Goal: Task Accomplishment & Management: Complete application form

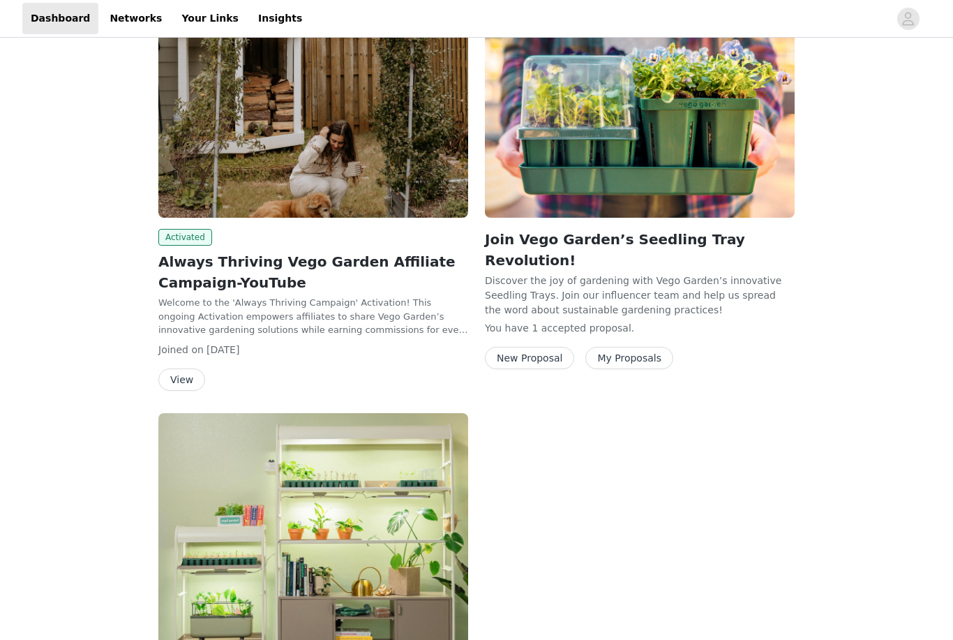
scroll to position [290, 0]
click at [393, 310] on p "Welcome to the 'Always Thriving Campaign' Activation! This ongoing Activation e…" at bounding box center [313, 317] width 310 height 41
click at [195, 378] on button "View" at bounding box center [181, 380] width 47 height 22
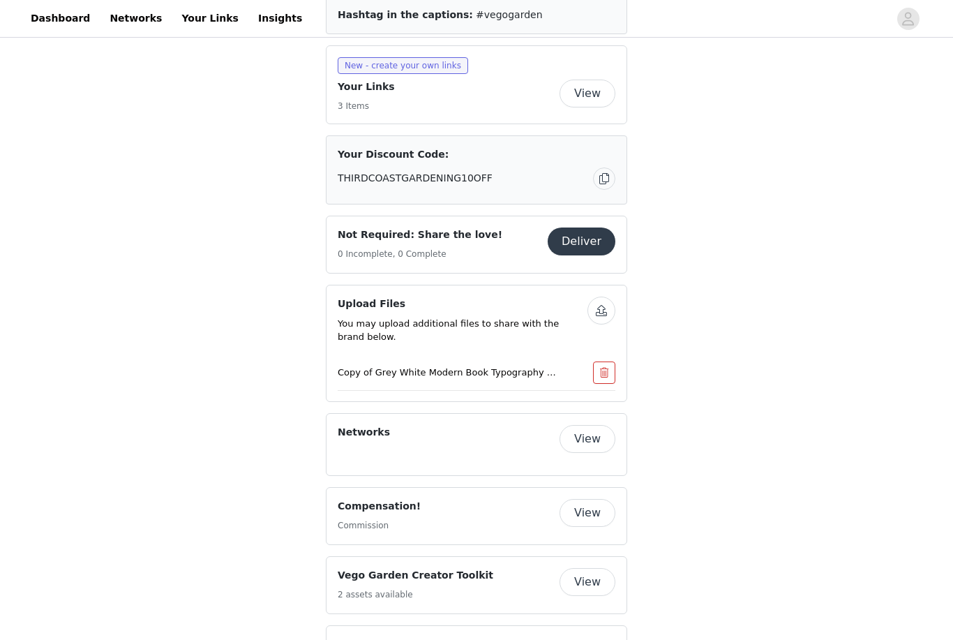
scroll to position [837, 0]
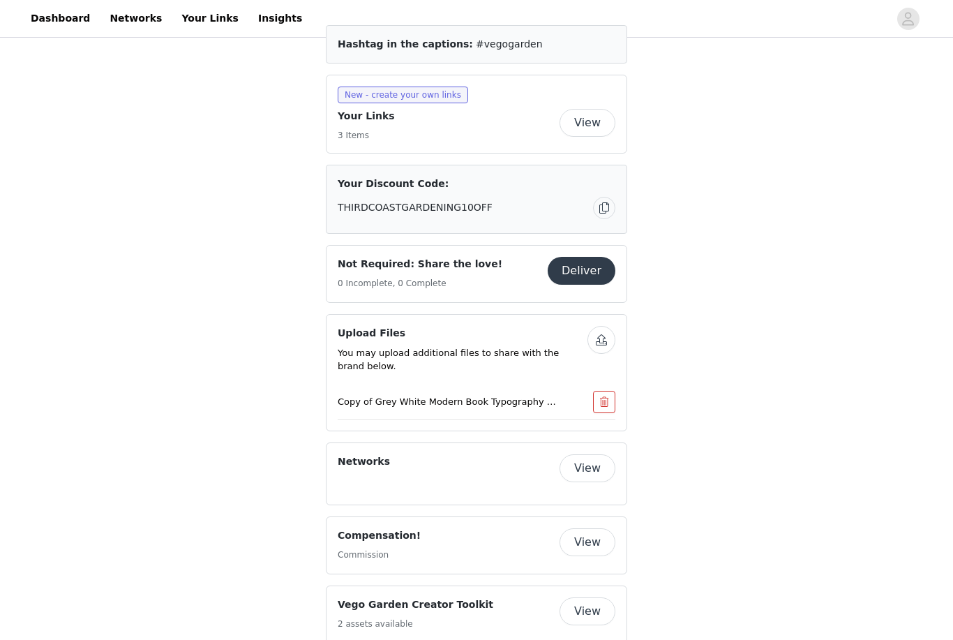
click at [603, 529] on button "View" at bounding box center [588, 543] width 56 height 28
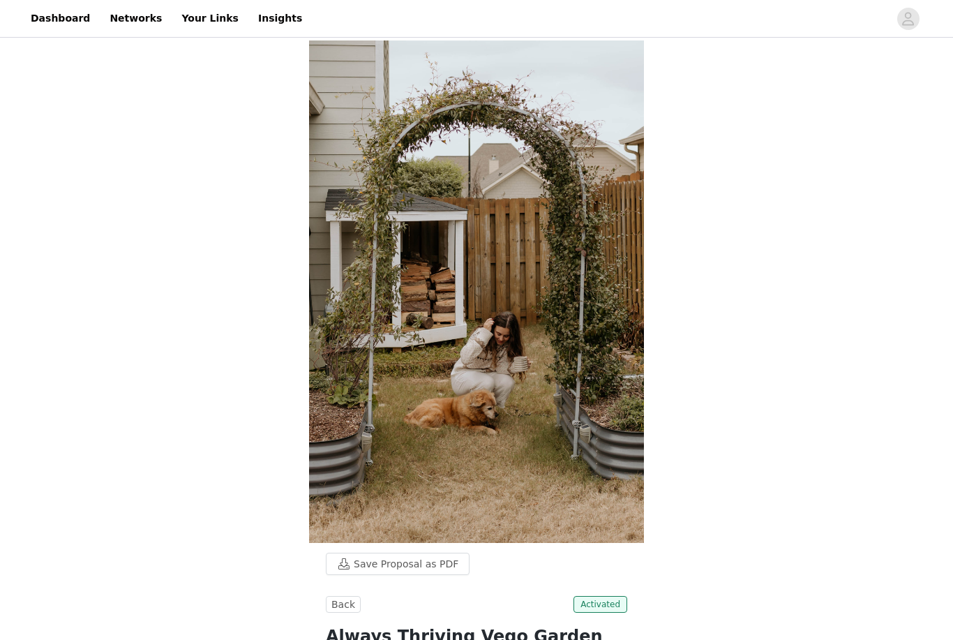
click at [63, 20] on link "Dashboard" at bounding box center [60, 18] width 76 height 31
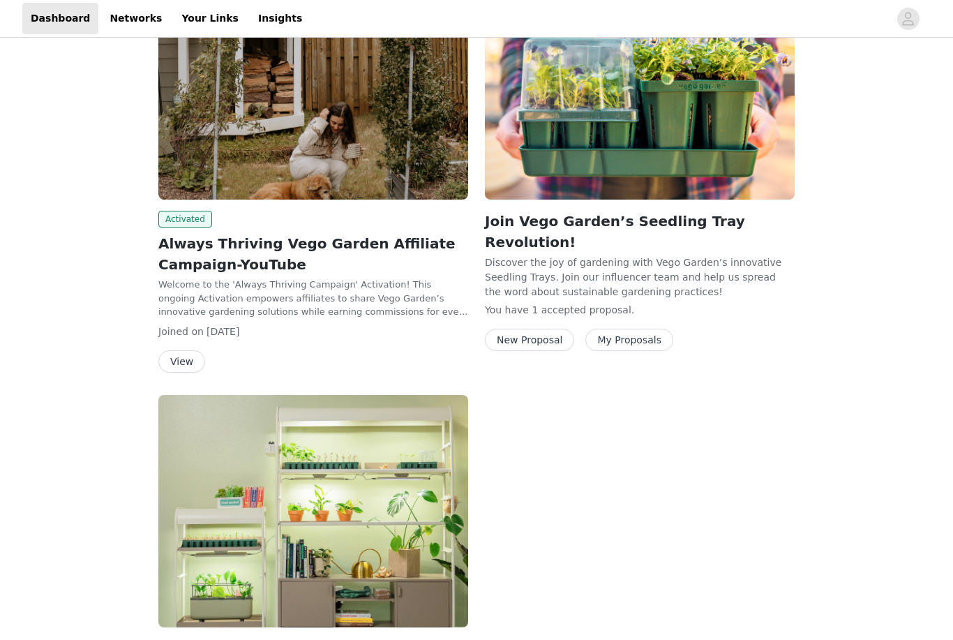
scroll to position [472, 0]
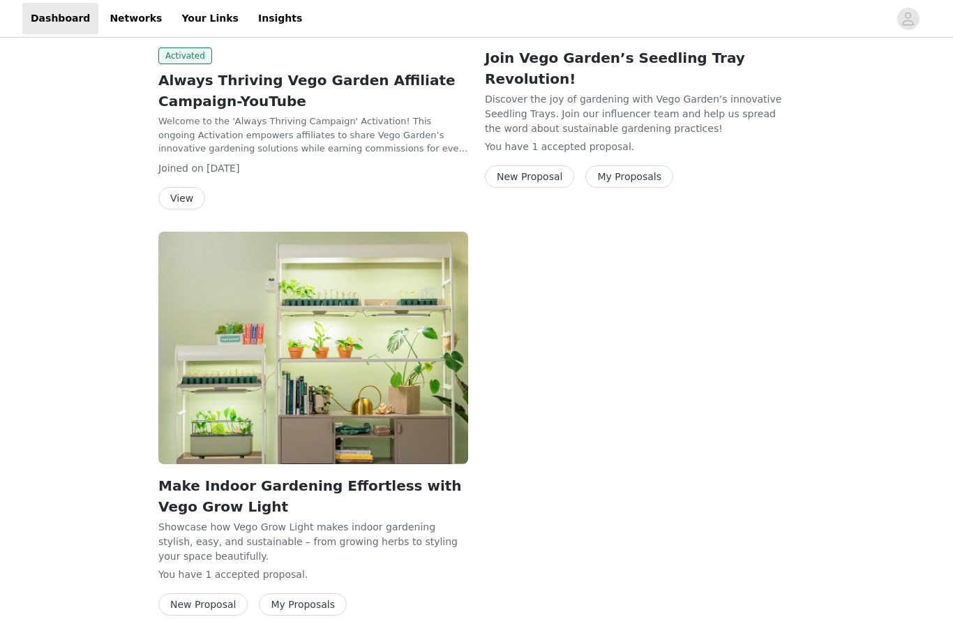
click at [183, 598] on button "New Proposal" at bounding box center [202, 604] width 89 height 22
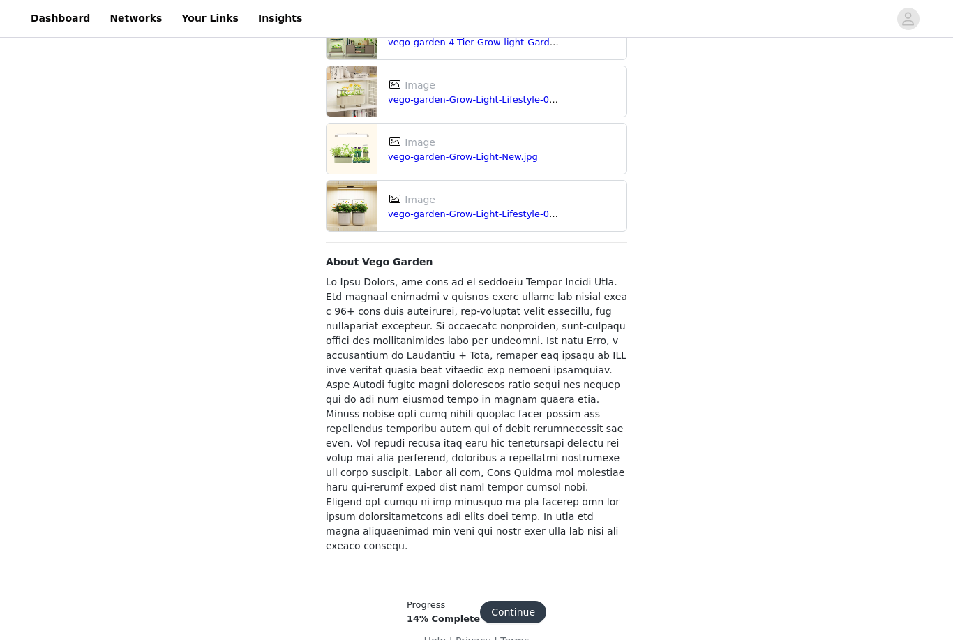
scroll to position [1000, 0]
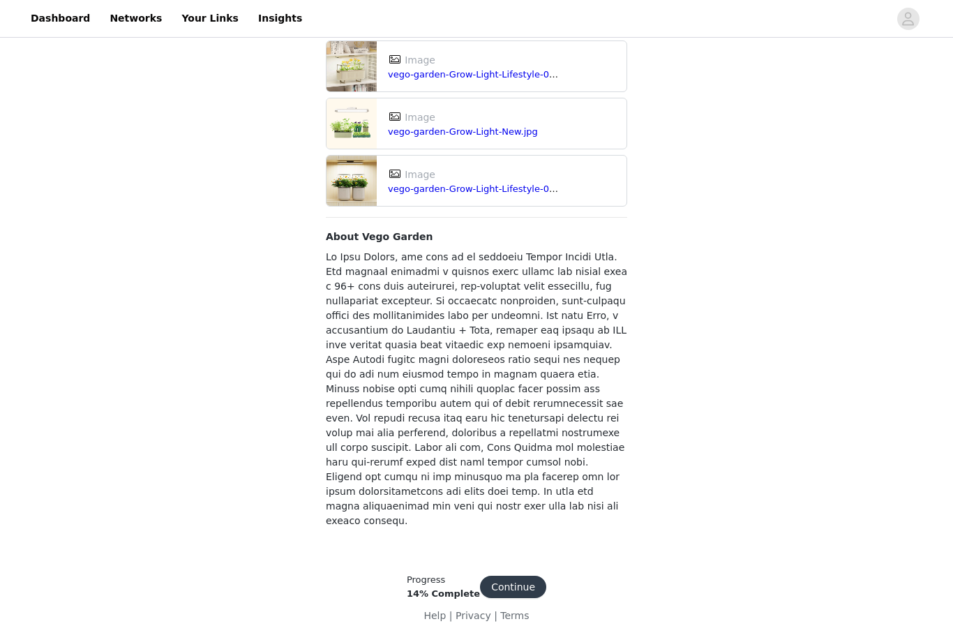
click at [515, 598] on button "Continue" at bounding box center [513, 587] width 66 height 22
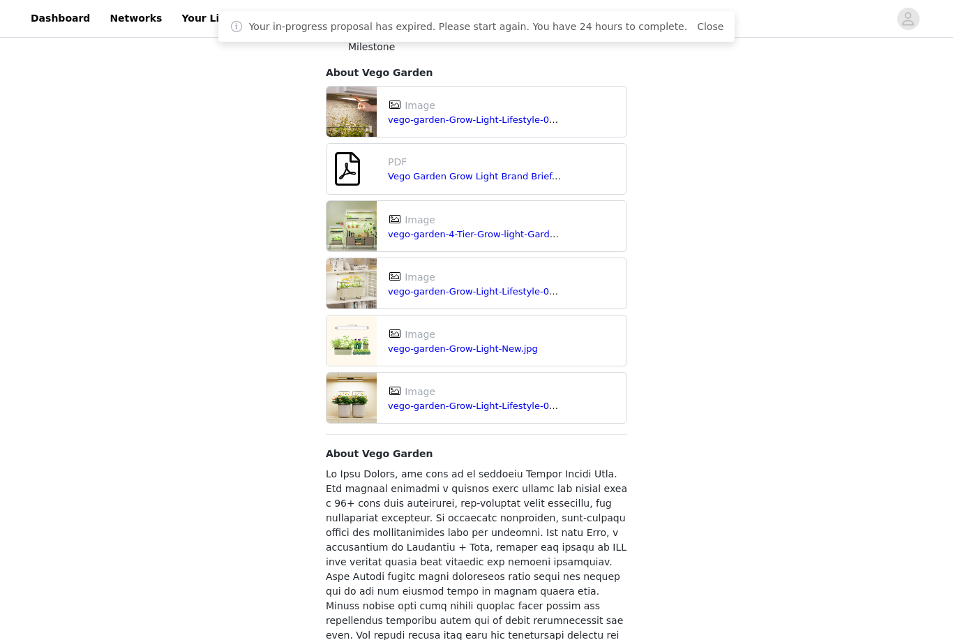
scroll to position [996, 0]
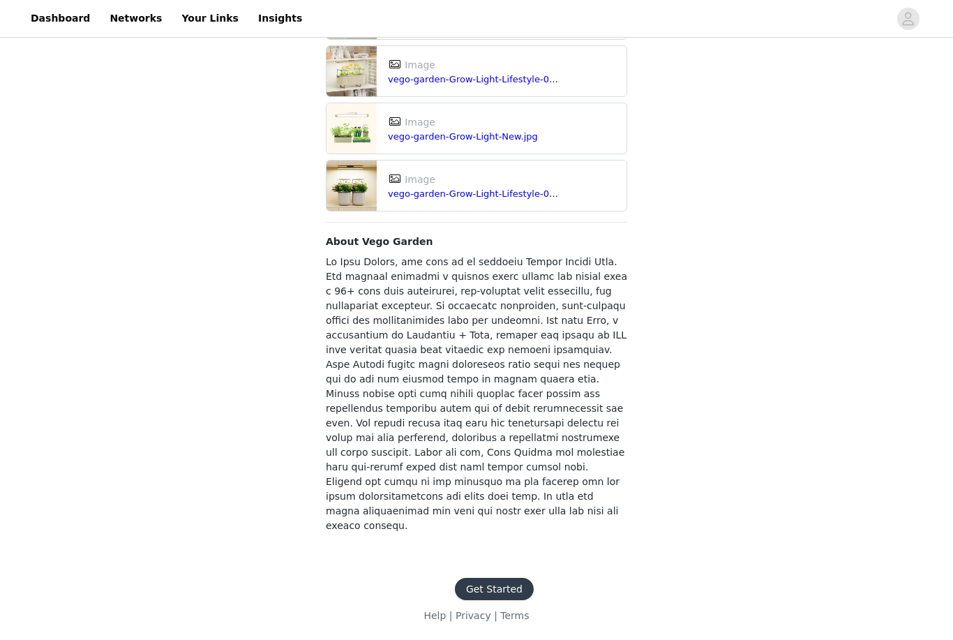
click at [502, 620] on footer "Get Started Help | Privacy | Terms" at bounding box center [476, 600] width 181 height 79
click at [495, 600] on button "Get Started" at bounding box center [494, 589] width 79 height 22
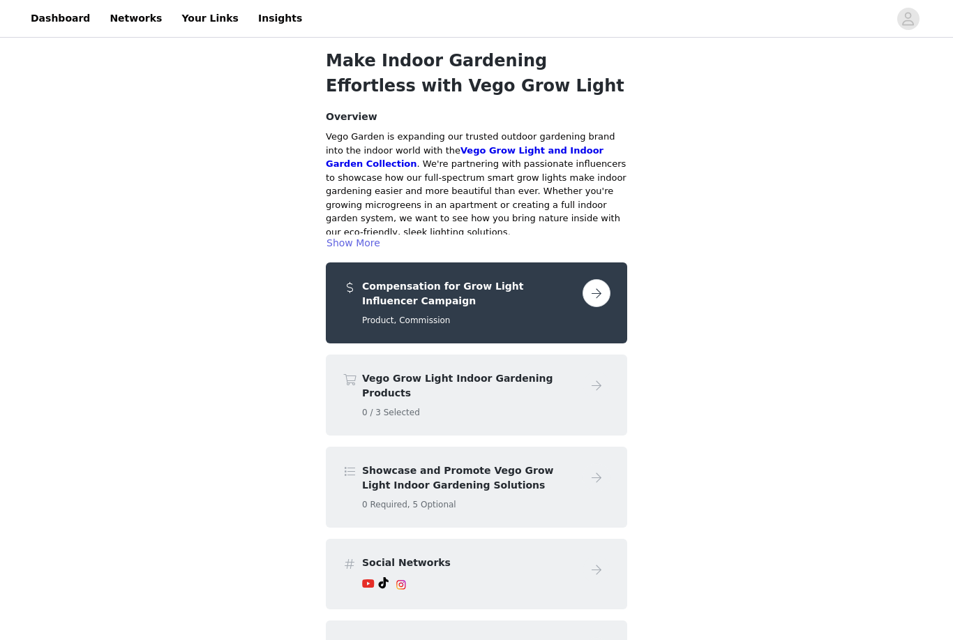
scroll to position [63, 0]
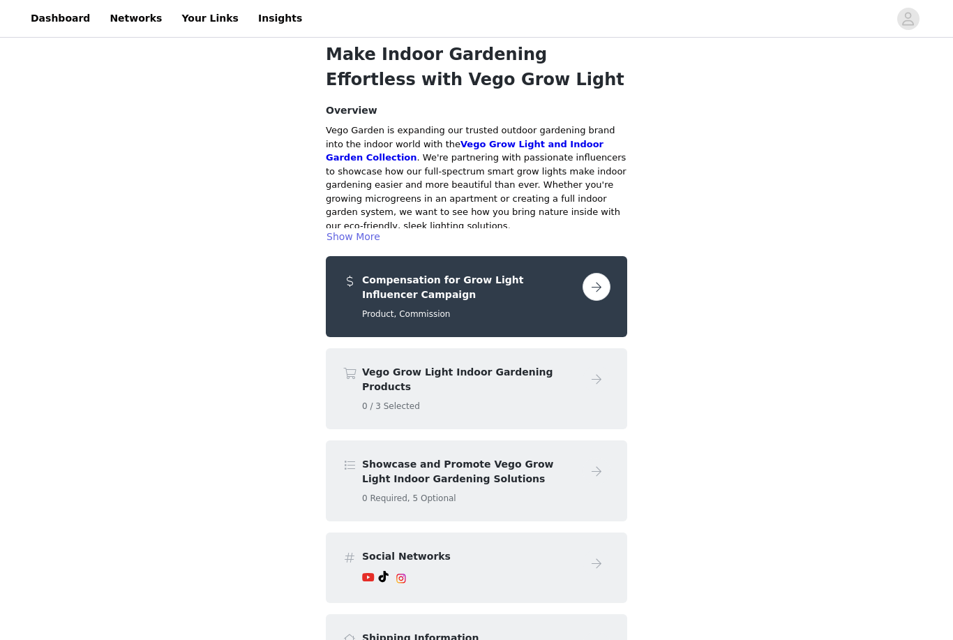
click at [527, 400] on h5 "0 / 3 Selected" at bounding box center [469, 406] width 215 height 13
click at [473, 371] on h4 "Vego Grow Light Indoor Gardening Products" at bounding box center [469, 379] width 215 height 29
click at [606, 286] on button "button" at bounding box center [597, 287] width 28 height 28
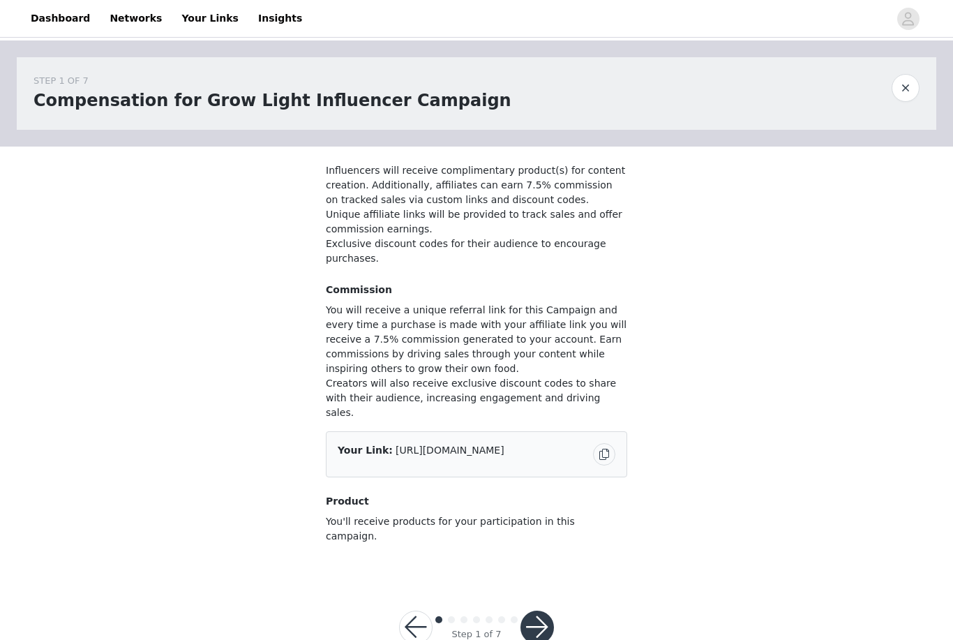
scroll to position [8, 0]
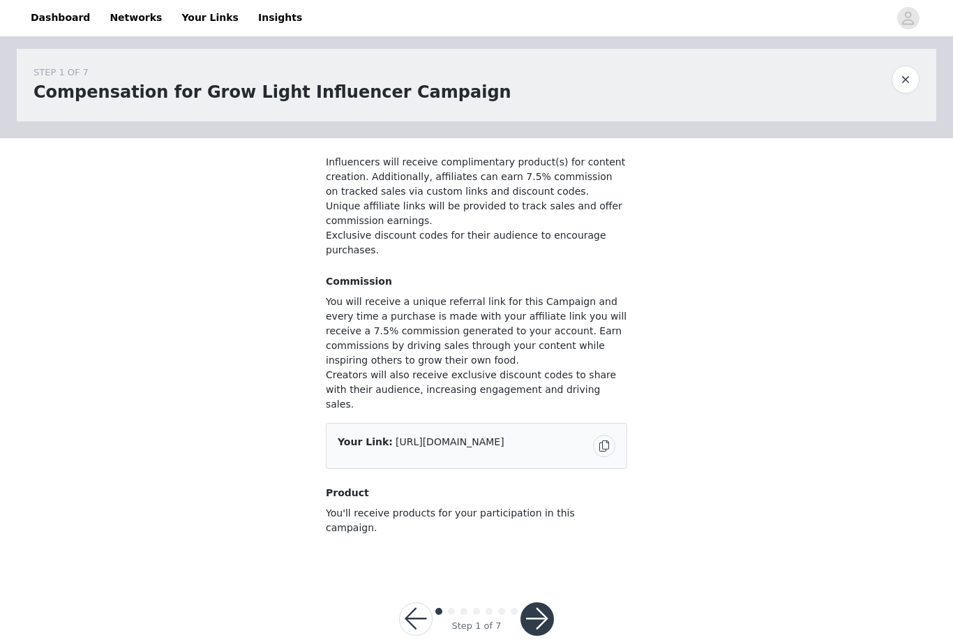
click at [546, 603] on button "button" at bounding box center [536, 619] width 33 height 33
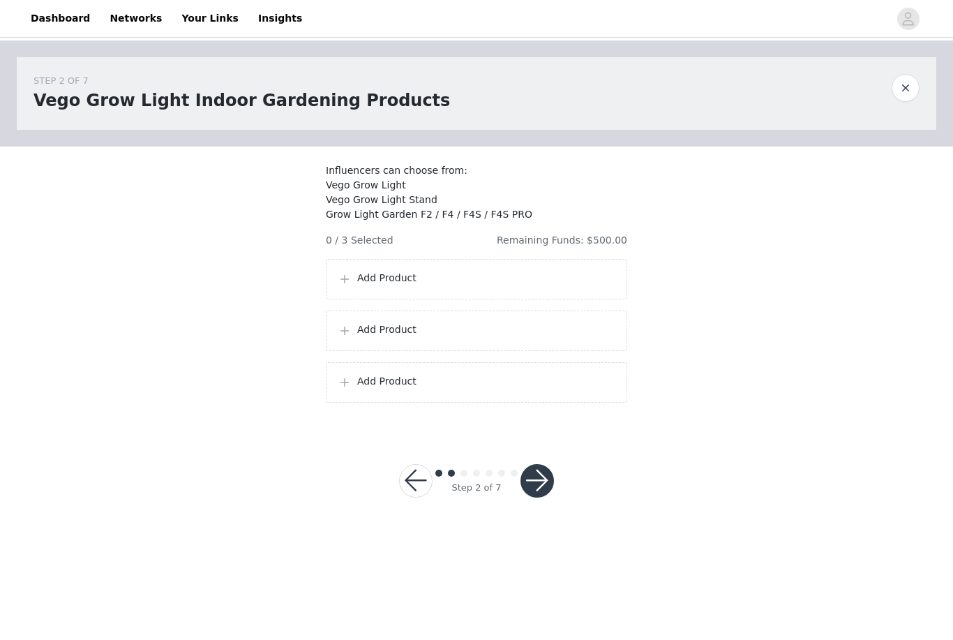
click at [384, 285] on p "Add Product" at bounding box center [486, 278] width 258 height 15
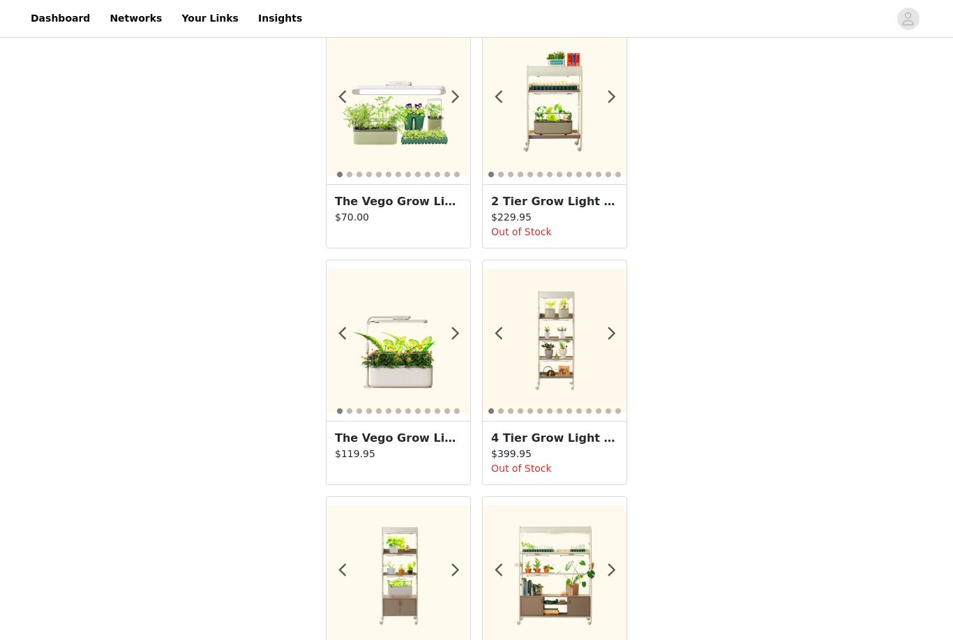
scroll to position [66, 0]
click at [373, 434] on h3 "The Vego Grow Light Stand" at bounding box center [398, 439] width 127 height 17
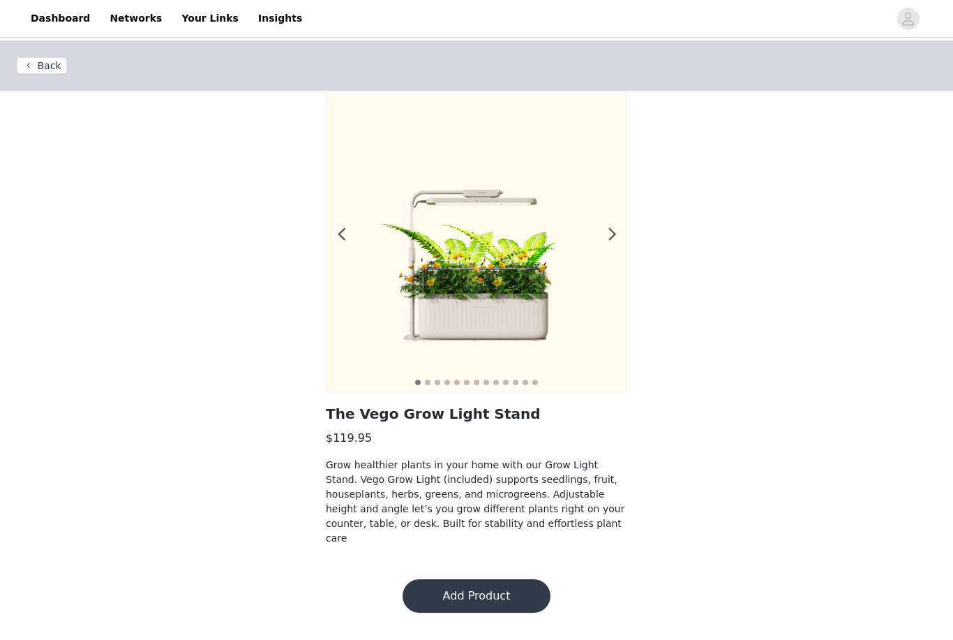
click at [599, 248] on div at bounding box center [604, 241] width 14 height 14
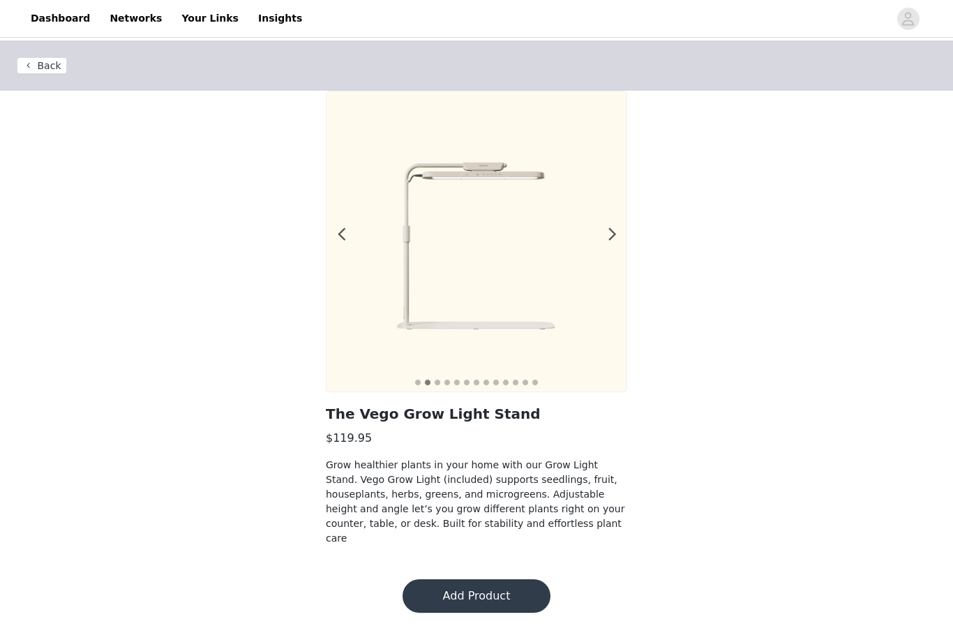
click at [613, 234] on span at bounding box center [612, 234] width 31 height 0
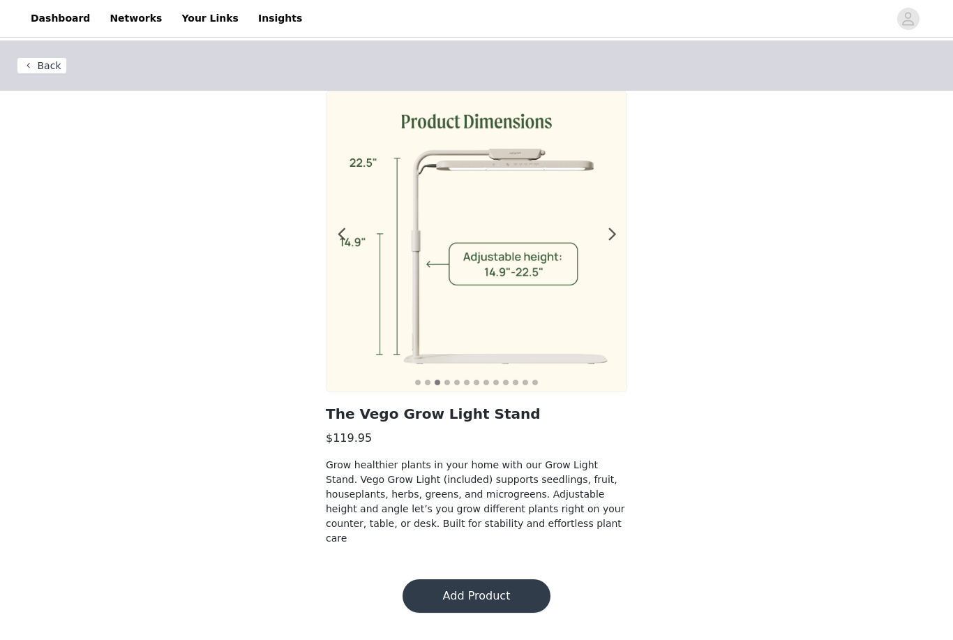
click at [611, 234] on span at bounding box center [612, 234] width 31 height 0
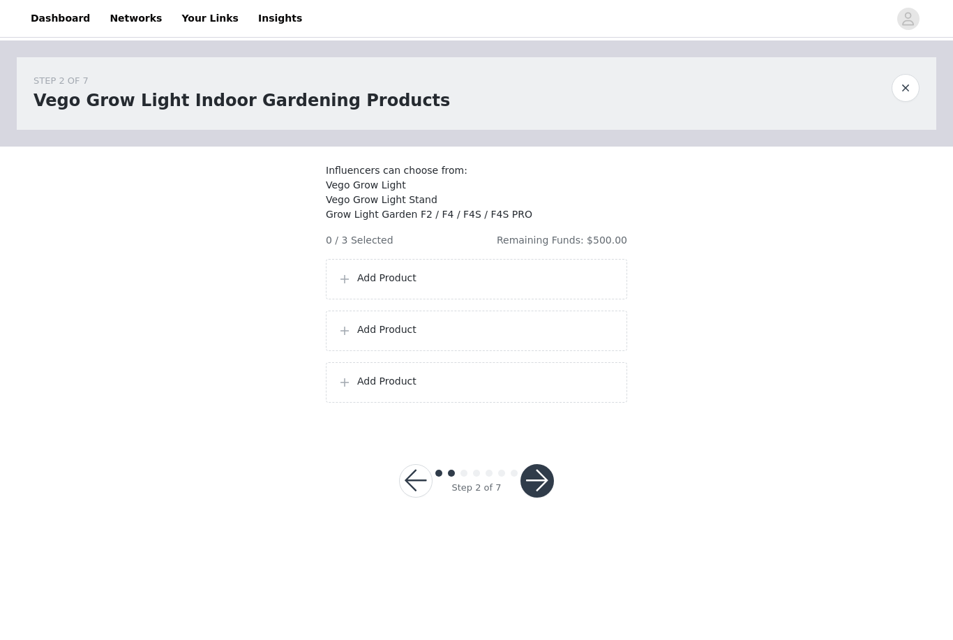
click at [57, 15] on link "Dashboard" at bounding box center [60, 18] width 76 height 31
